Goal: Information Seeking & Learning: Learn about a topic

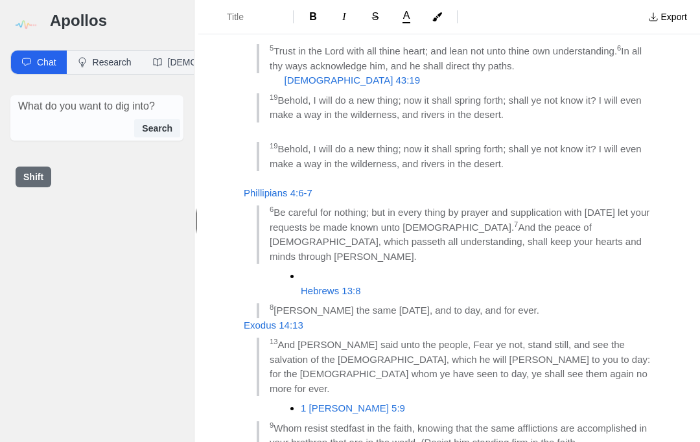
scroll to position [512, 0]
click at [619, 422] on blockquote "9 Whom resist stedfast in the faith, knowing that the same afflictions are acco…" at bounding box center [456, 436] width 398 height 29
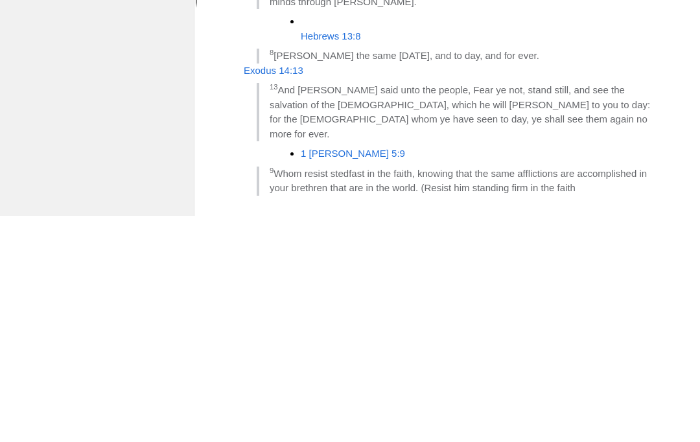
scroll to position [540, 0]
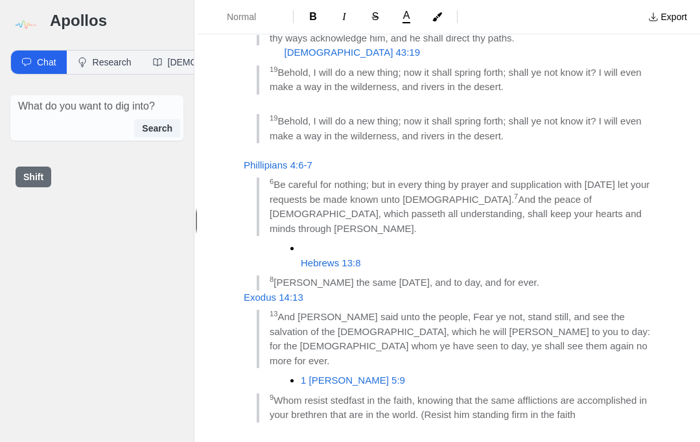
click at [257, 27] on button "Normal" at bounding box center [246, 16] width 84 height 23
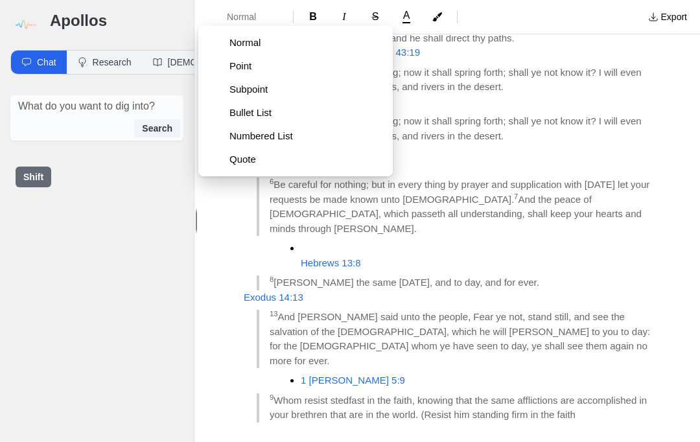
click at [278, 114] on span "Bullet List" at bounding box center [306, 112] width 153 height 13
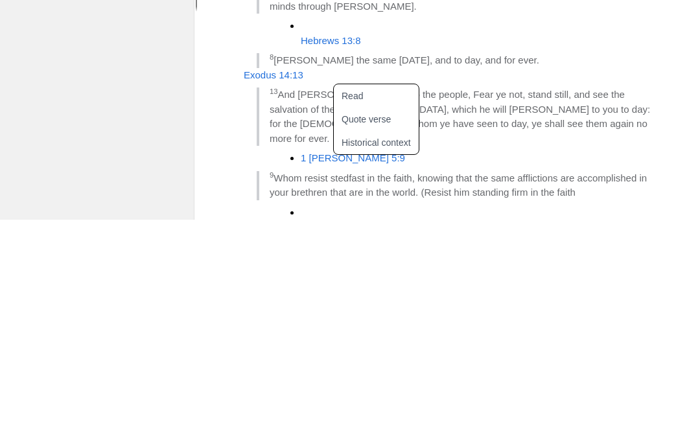
click at [358, 307] on button "Read" at bounding box center [384, 318] width 100 height 23
type input "Jude 1:24 kjv"
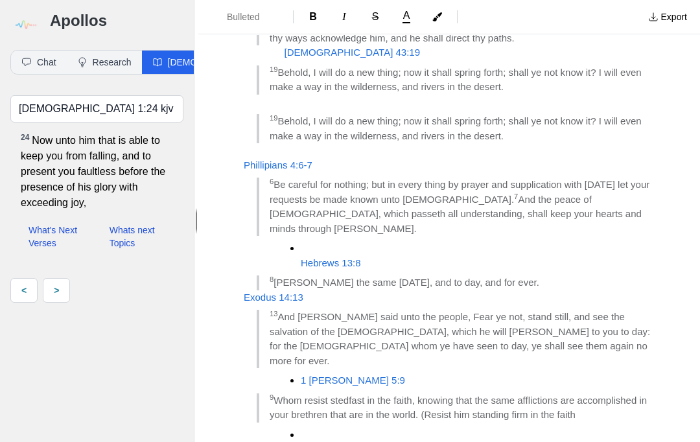
click at [119, 137] on span "24 Now unto him that is able to keep you from falling, and to present you fault…" at bounding box center [94, 172] width 146 height 78
click at [331, 442] on span "Jude 24" at bounding box center [347, 448] width 93 height 11
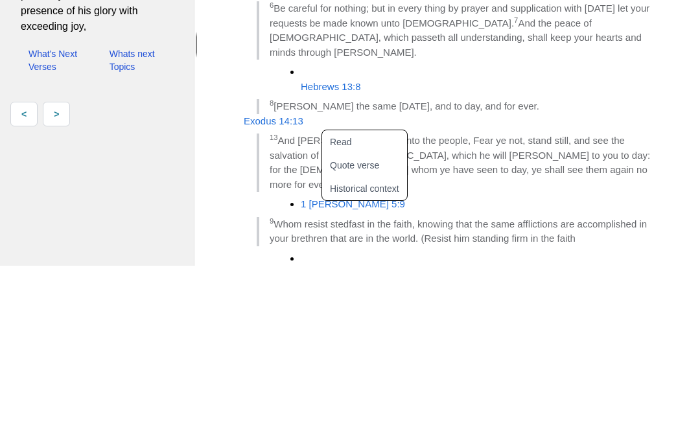
click at [376, 330] on button "Quote verse" at bounding box center [372, 341] width 100 height 23
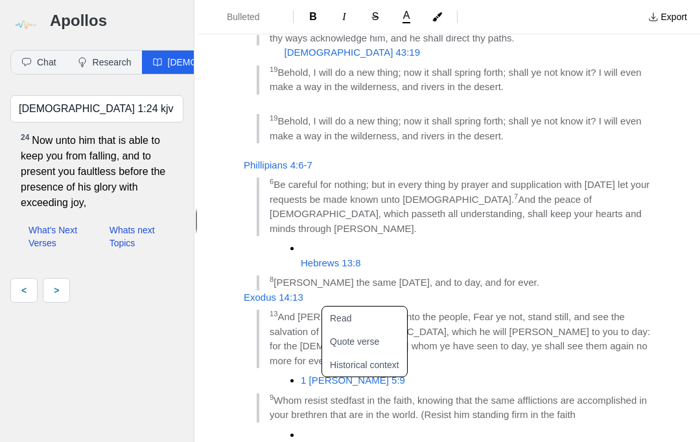
click at [67, 278] on link ">" at bounding box center [56, 290] width 27 height 25
click at [70, 278] on link ">" at bounding box center [56, 290] width 27 height 25
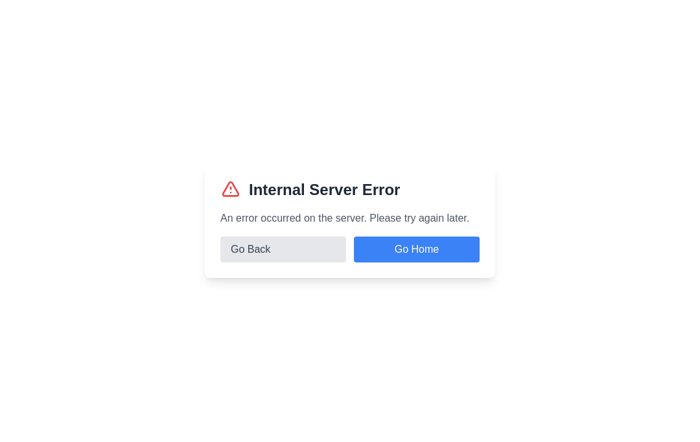
click at [288, 263] on button "Go Back" at bounding box center [283, 250] width 126 height 26
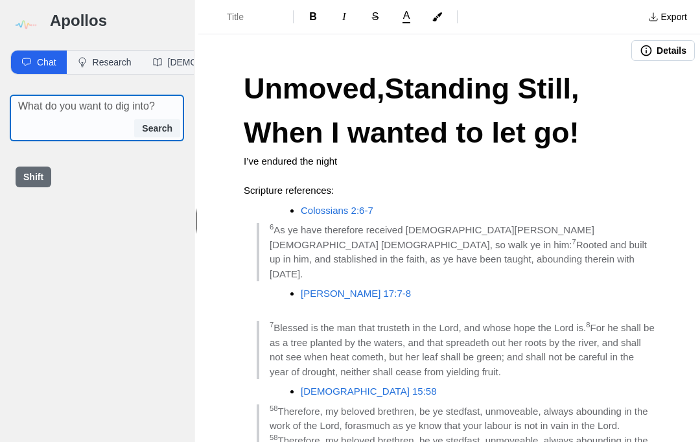
click at [124, 99] on textarea at bounding box center [100, 107] width 165 height 16
type textarea "Jude24:1-5"
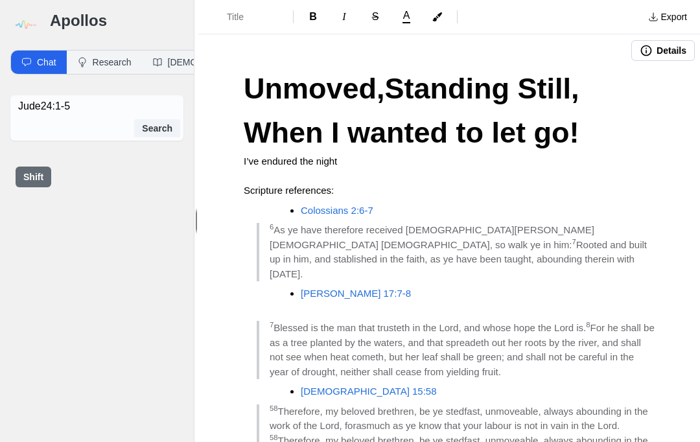
click at [49, 156] on div "Shift" at bounding box center [97, 177] width 194 height 52
click at [157, 119] on button "Search" at bounding box center [157, 128] width 46 height 18
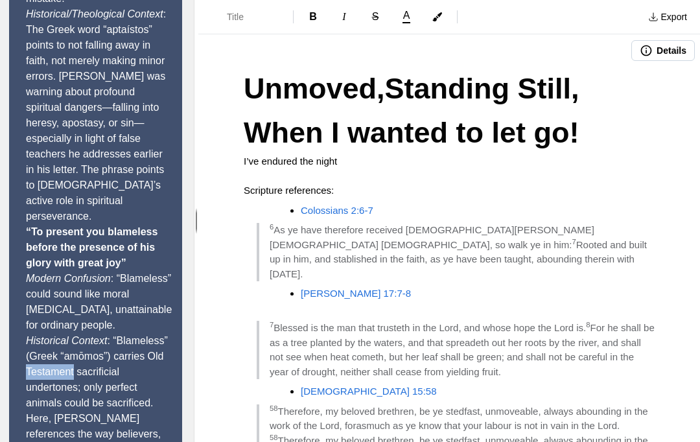
scroll to position [498, 0]
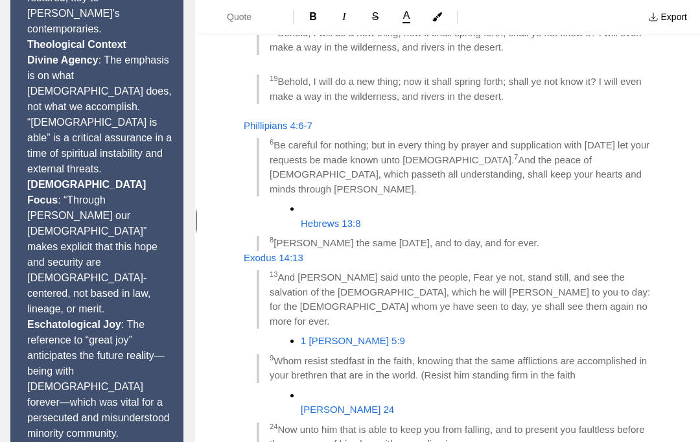
scroll to position [579, 0]
click at [539, 423] on blockquote "24 Now unto him that is able to keep you from falling, and to present you fault…" at bounding box center [456, 437] width 398 height 29
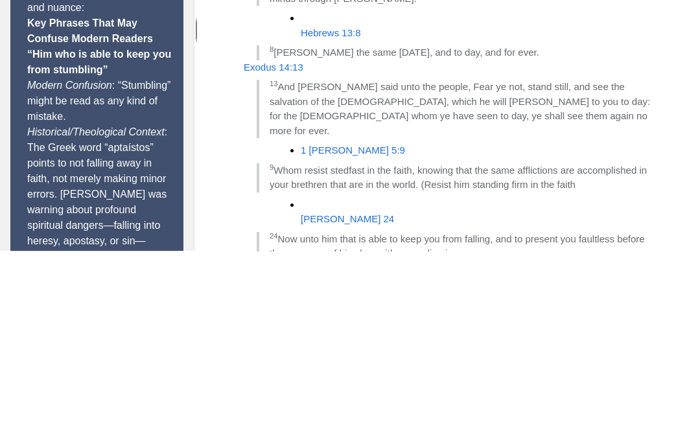
scroll to position [46, 0]
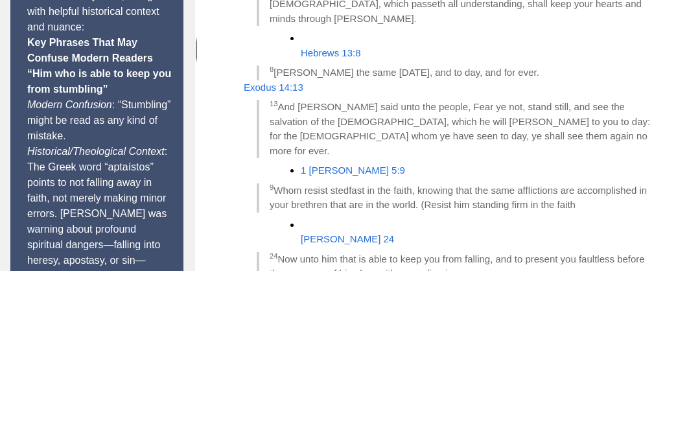
click at [670, 157] on div "Unmoved,Standing Still, When I wanted to let go! I’ve endured the night Scriptu…" at bounding box center [449, 19] width 502 height 1062
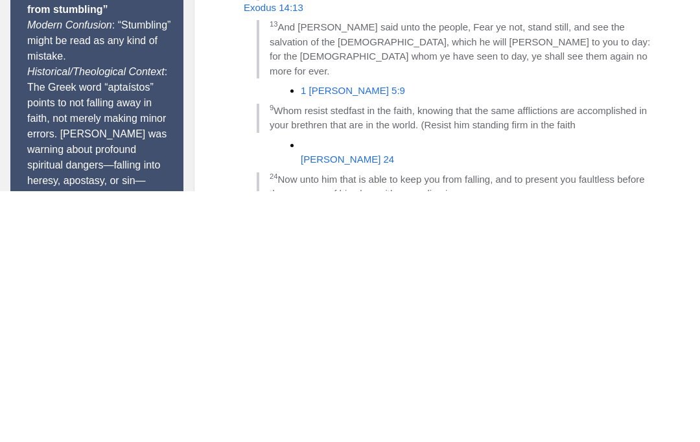
click at [513, 108] on div "Unmoved,Standing Still, When I wanted to let go! I’ve endured the night Scriptu…" at bounding box center [449, 19] width 502 height 1062
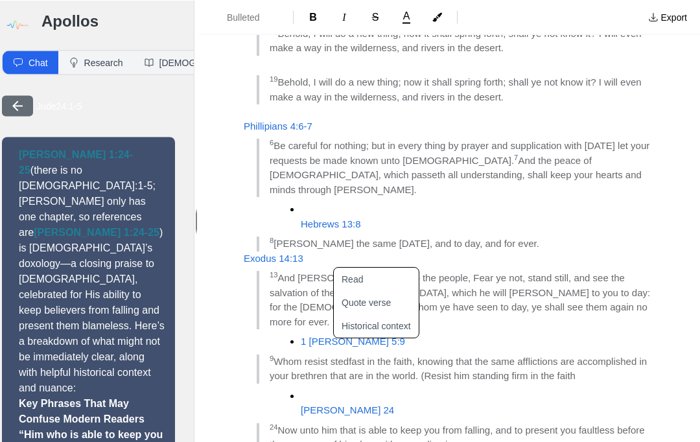
scroll to position [0, 0]
click at [167, 72] on button "Bible" at bounding box center [203, 62] width 138 height 23
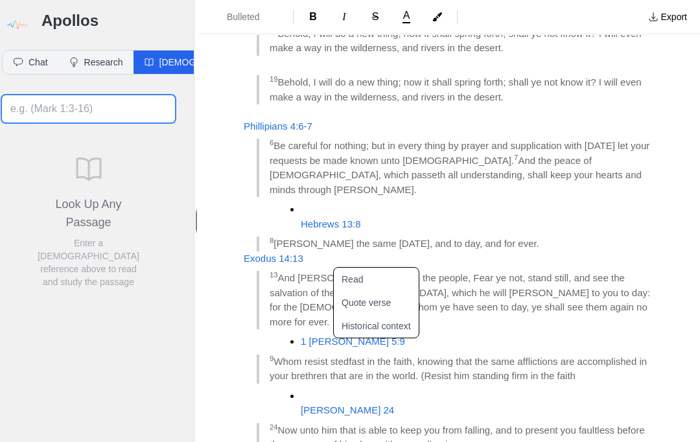
click at [126, 121] on input at bounding box center [88, 108] width 173 height 27
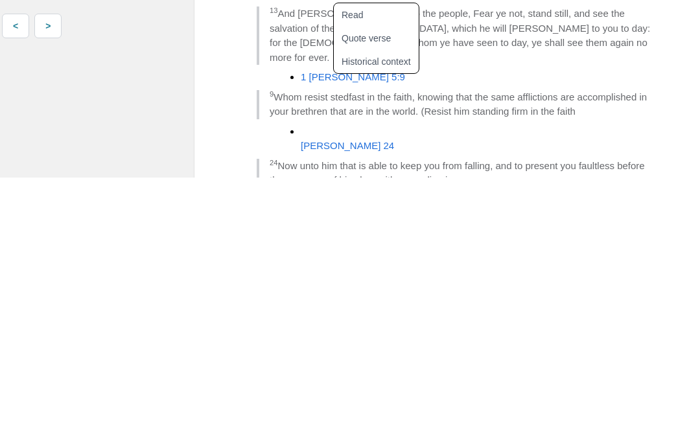
scroll to position [46, 0]
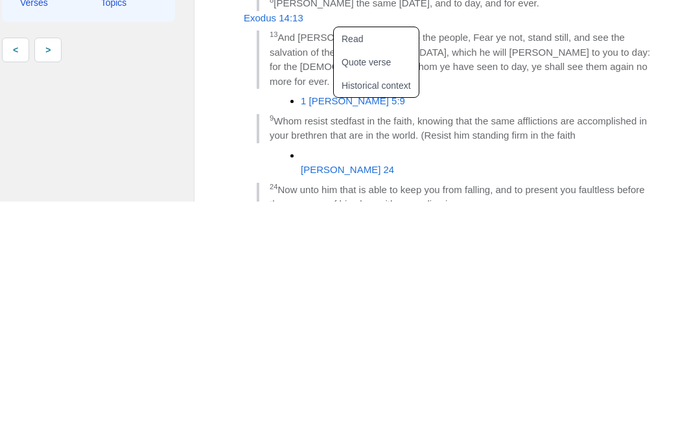
type input "Jude 24"
click at [520, 118] on div "Unmoved,Standing Still, When I wanted to let go! I’ve endured the night Scriptu…" at bounding box center [449, 19] width 502 height 1062
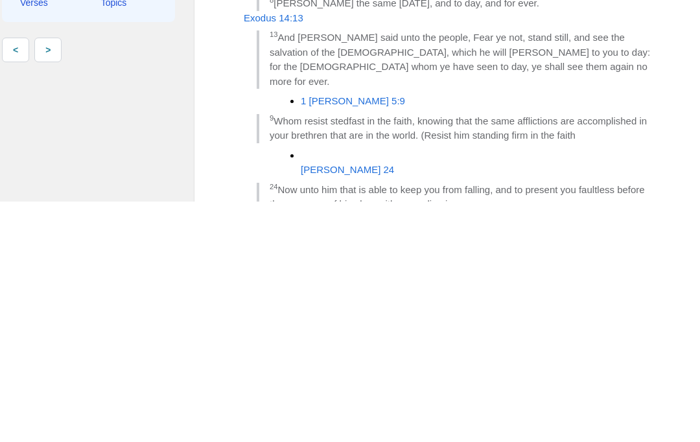
click at [347, 425] on span "Now unto him that is able to keep you from falling, and to present you faultles…" at bounding box center [459, 438] width 378 height 26
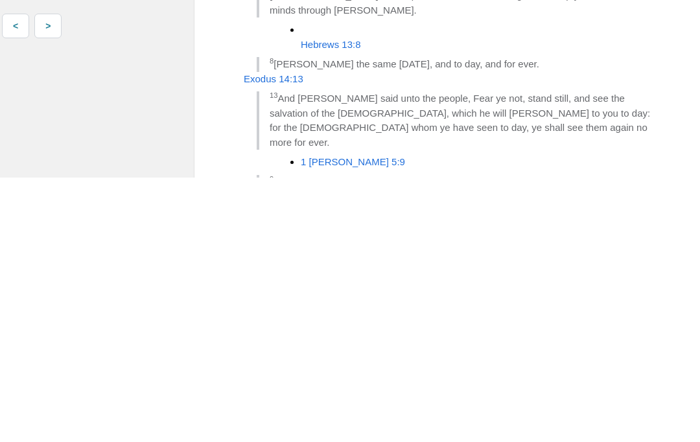
scroll to position [493, 0]
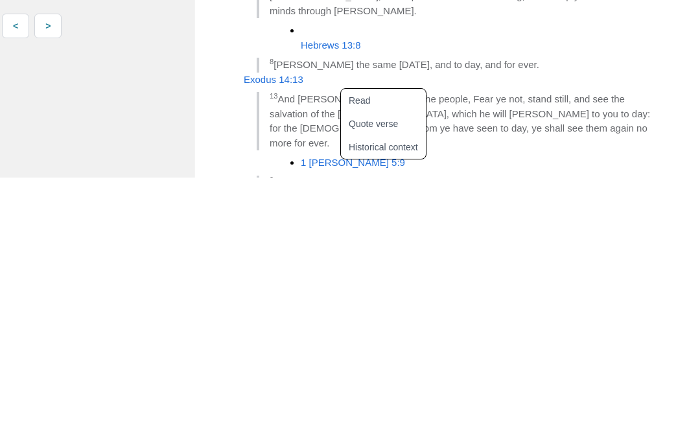
click at [379, 377] on button "Quote verse" at bounding box center [391, 388] width 100 height 23
click at [508, 176] on div "Unmoved,Standing Still, When I wanted to let go! I’ve endured the night Scriptu…" at bounding box center [449, 104] width 502 height 1062
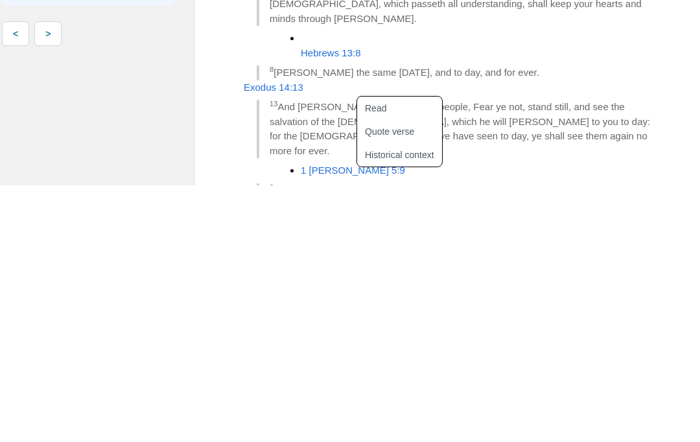
click at [409, 400] on button "Historical context" at bounding box center [407, 411] width 100 height 23
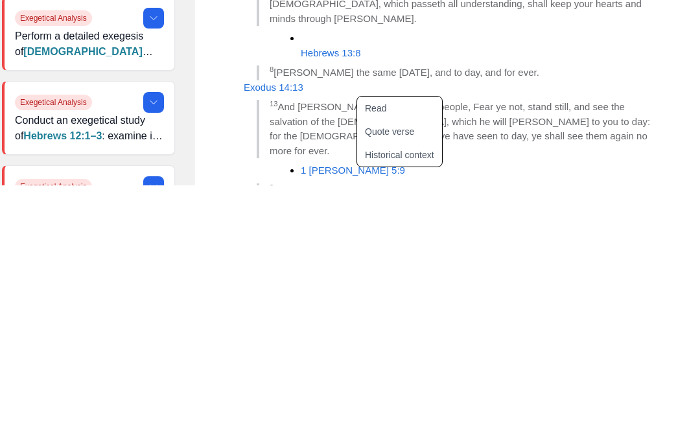
click at [413, 377] on button "Quote verse" at bounding box center [407, 388] width 100 height 23
click at [218, 115] on div "Unmoved,Standing Still, When I wanted to let go! I’ve endured the night Scriptu…" at bounding box center [449, 133] width 502 height 1120
